Goal: Obtain resource: Download file/media

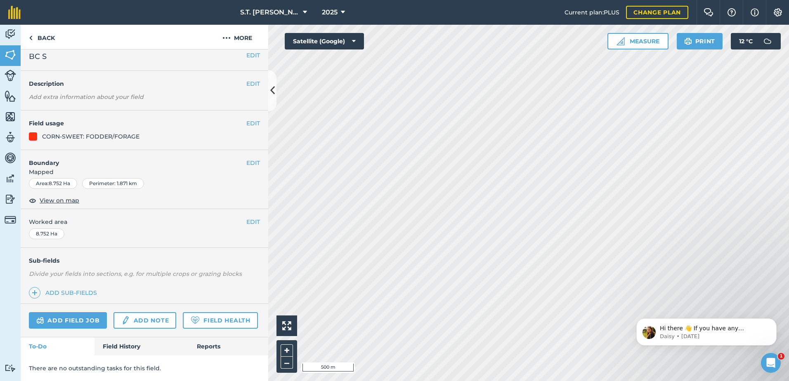
scroll to position [30, 0]
click at [200, 351] on link "Reports" at bounding box center [229, 346] width 80 height 18
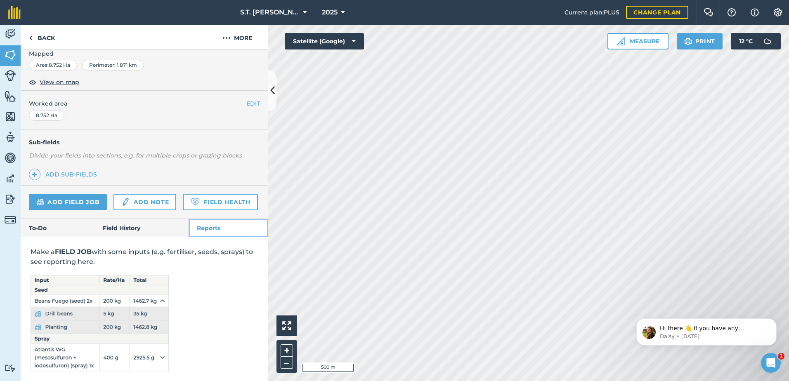
scroll to position [149, 0]
click at [137, 226] on link "Field History" at bounding box center [141, 228] width 94 height 18
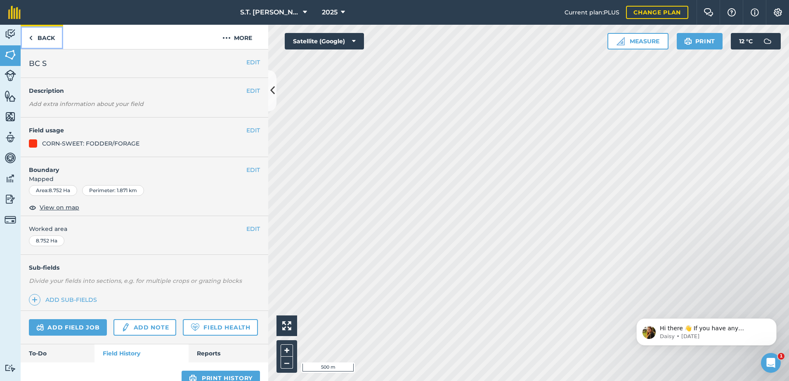
click at [42, 38] on link "Back" at bounding box center [42, 37] width 42 height 24
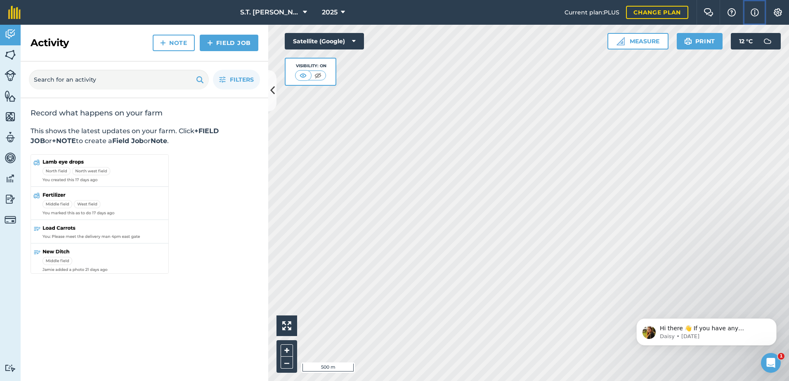
click at [748, 9] on button "Info" at bounding box center [754, 12] width 23 height 25
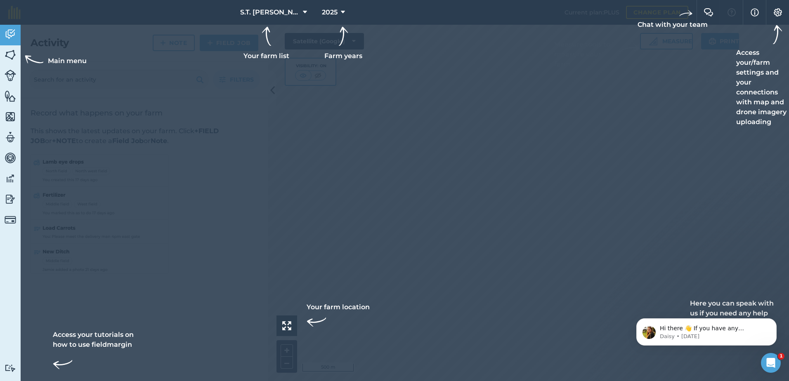
click at [732, 9] on div at bounding box center [394, 12] width 789 height 25
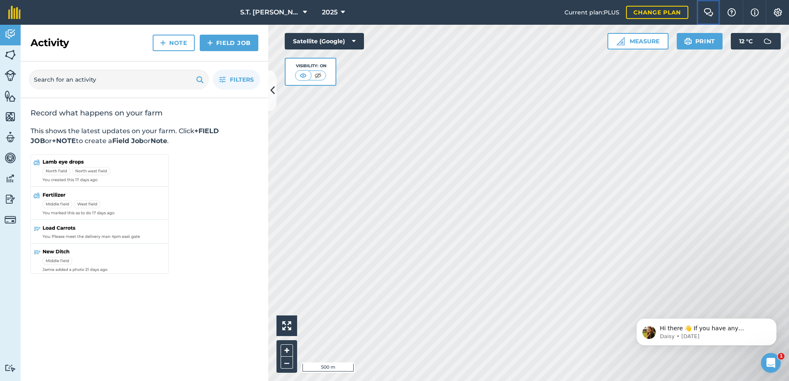
click at [712, 10] on img at bounding box center [708, 12] width 10 height 8
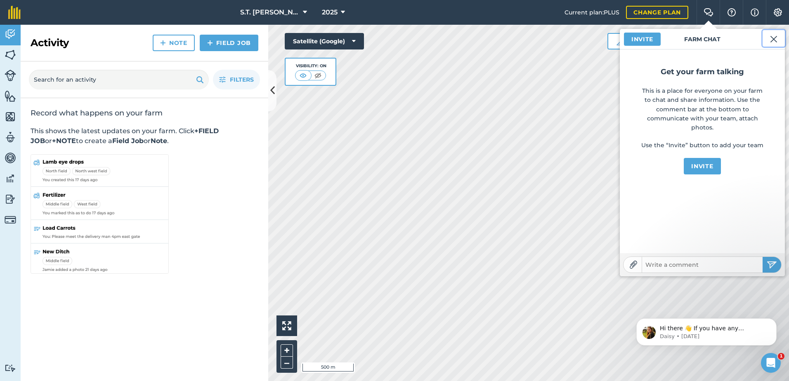
click at [777, 38] on img at bounding box center [773, 39] width 7 height 10
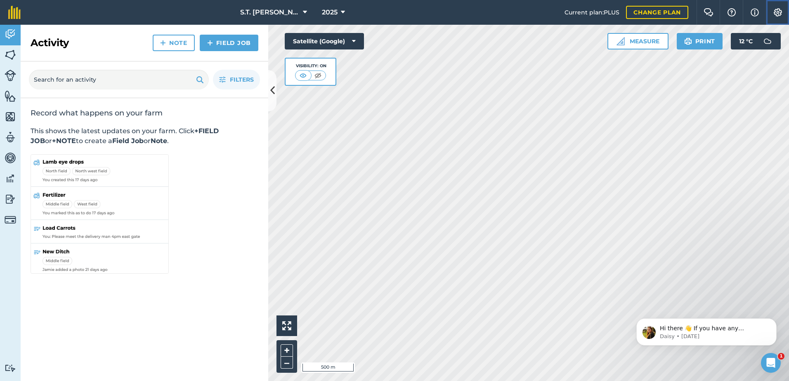
click at [778, 14] on img at bounding box center [778, 12] width 10 height 8
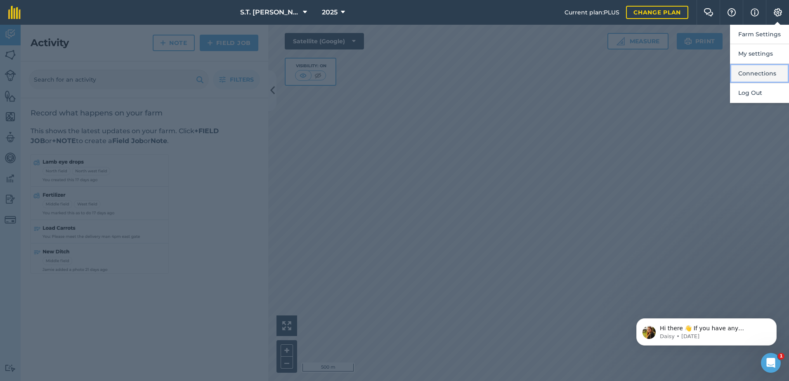
click at [765, 73] on button "Connections" at bounding box center [759, 73] width 59 height 19
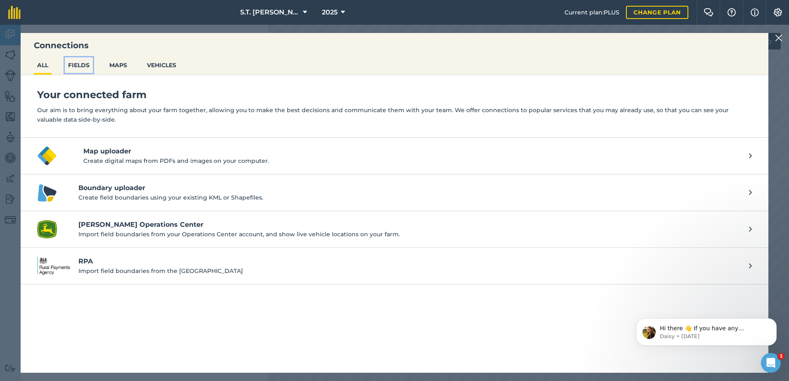
click at [84, 66] on button "FIELDS" at bounding box center [79, 65] width 28 height 16
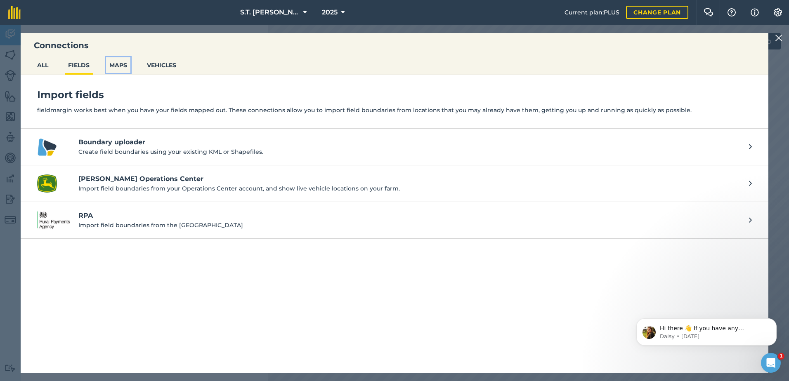
click at [121, 66] on button "MAPS" at bounding box center [118, 65] width 24 height 16
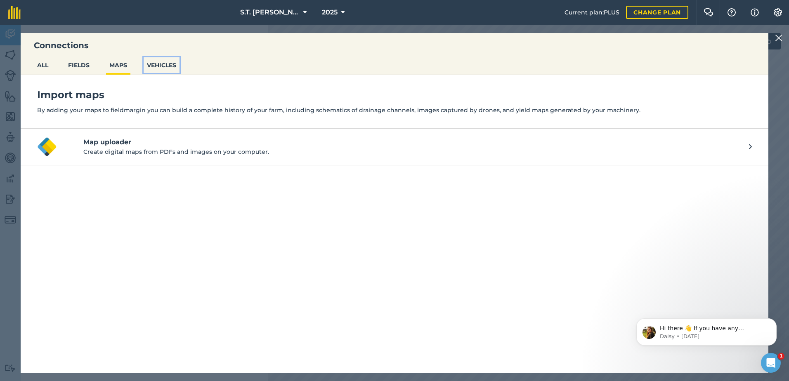
click at [165, 62] on button "VEHICLES" at bounding box center [162, 65] width 36 height 16
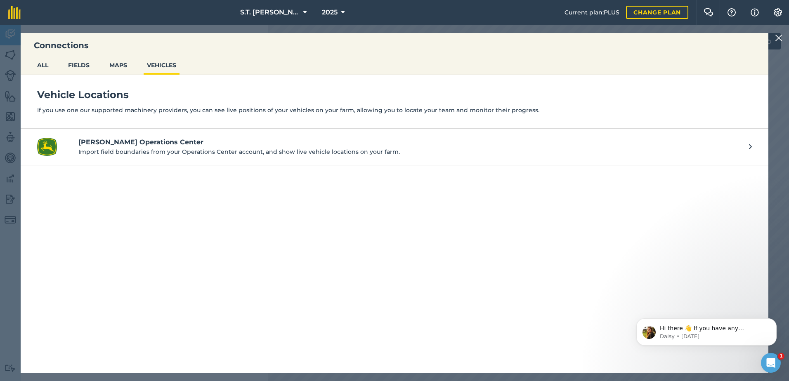
click at [778, 38] on img at bounding box center [778, 38] width 7 height 10
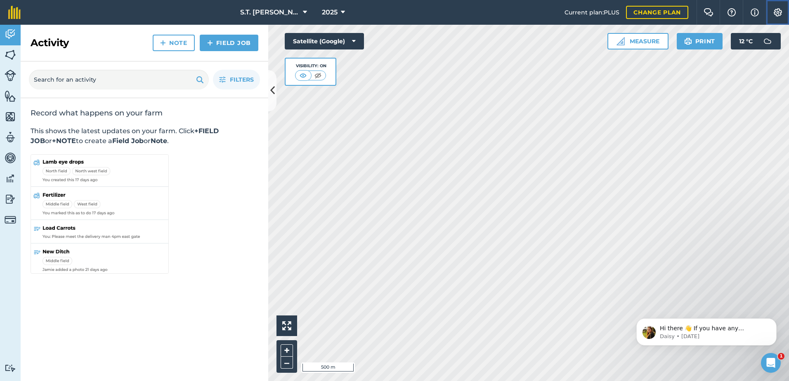
click at [773, 12] on img at bounding box center [778, 12] width 10 height 8
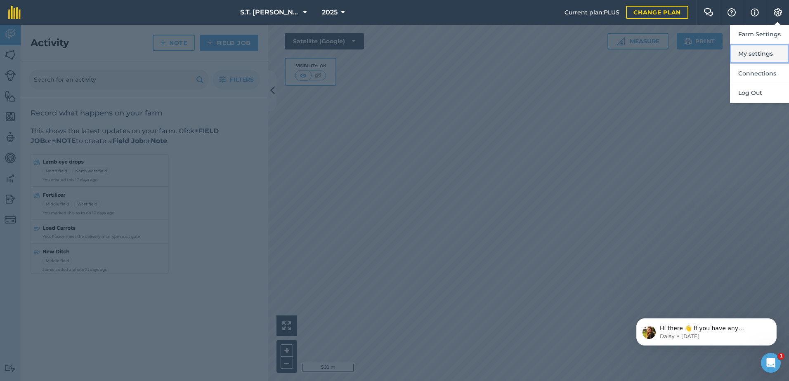
click at [759, 50] on button "My settings" at bounding box center [759, 53] width 59 height 19
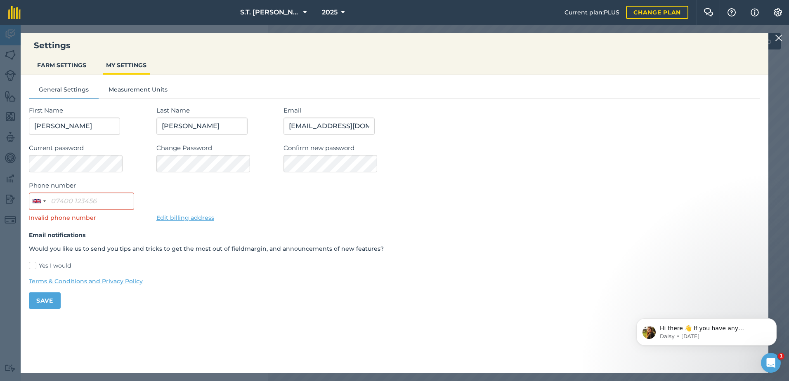
click at [780, 38] on img at bounding box center [778, 38] width 7 height 10
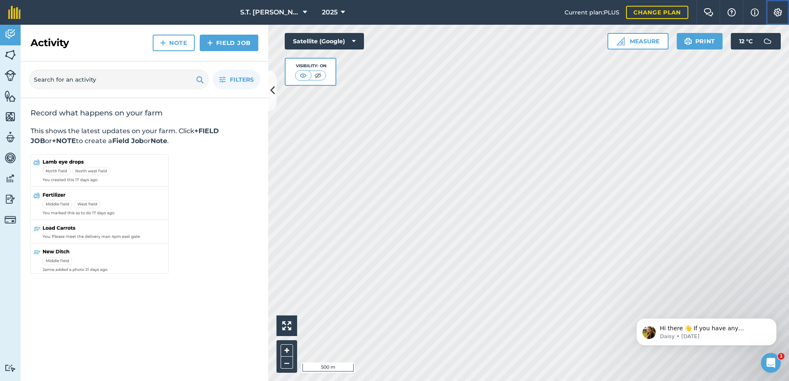
click at [777, 15] on img at bounding box center [778, 12] width 10 height 8
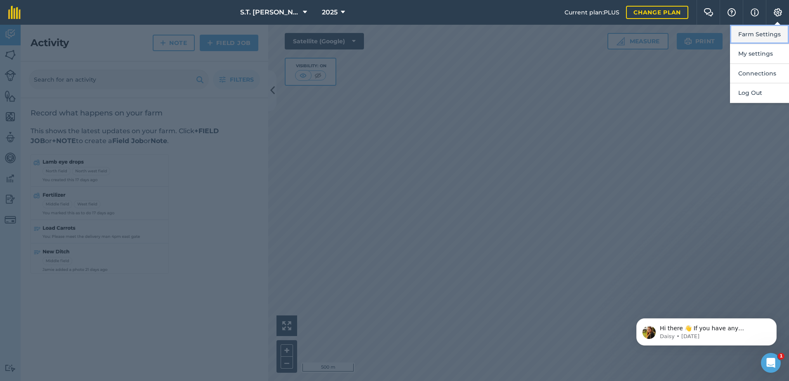
click at [766, 35] on button "Farm Settings" at bounding box center [759, 34] width 59 height 19
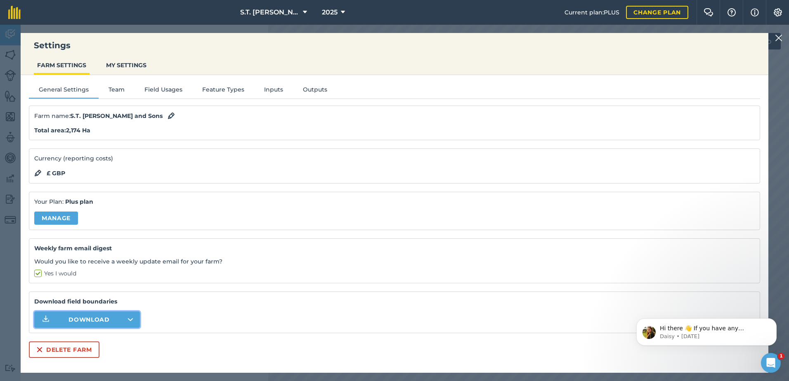
click at [131, 319] on icon "button" at bounding box center [130, 319] width 5 height 2
click at [174, 316] on div "Download field boundaries Download" at bounding box center [394, 312] width 731 height 41
click at [134, 316] on button "Download" at bounding box center [87, 319] width 106 height 17
click at [120, 321] on button "Download" at bounding box center [87, 319] width 106 height 17
click at [517, 27] on div "Settings FARM SETTINGS MY SETTINGS General Settings Team Field Usages Feature T…" at bounding box center [394, 203] width 789 height 356
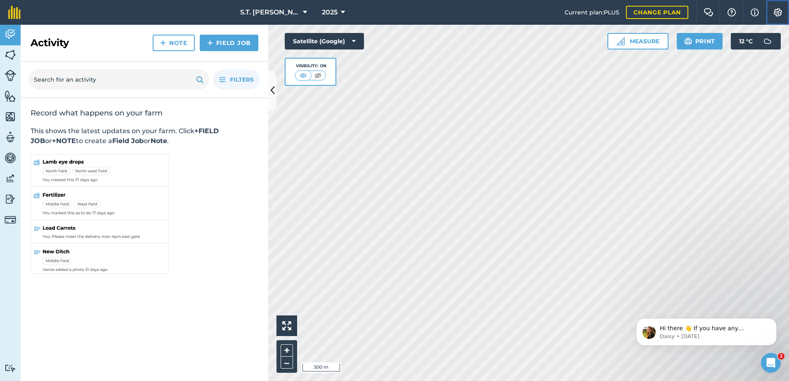
click at [778, 12] on img at bounding box center [778, 12] width 10 height 8
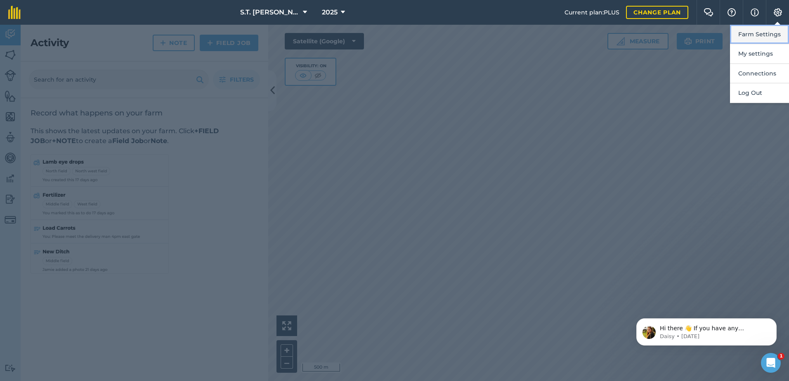
click at [766, 30] on button "Farm Settings" at bounding box center [759, 34] width 59 height 19
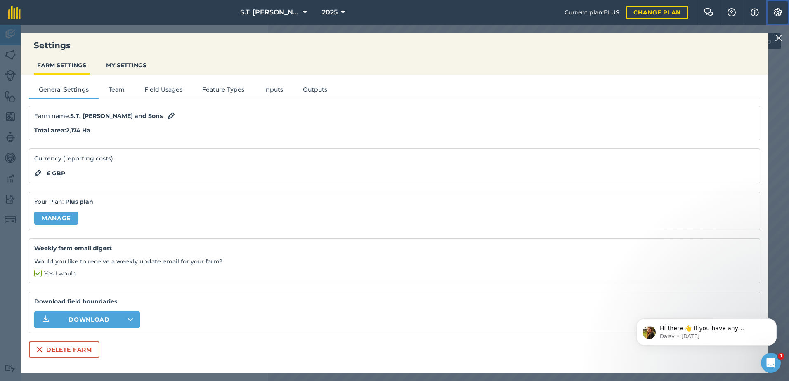
click at [776, 13] on img at bounding box center [778, 12] width 10 height 8
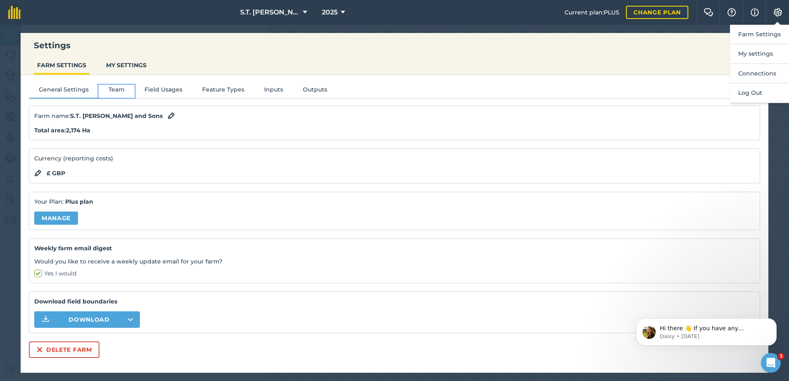
click at [121, 89] on button "Team" at bounding box center [117, 91] width 36 height 12
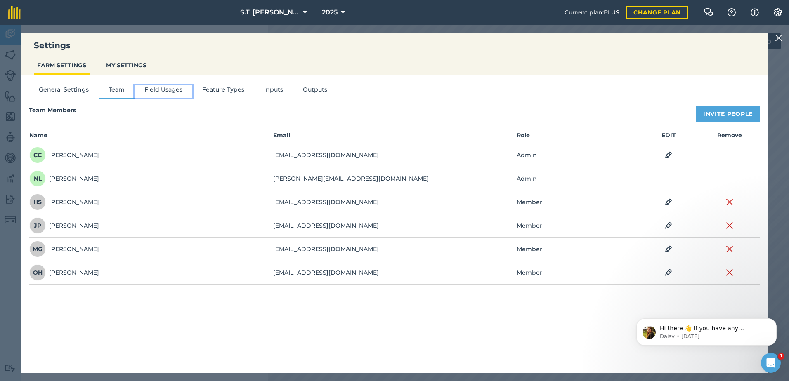
click at [156, 88] on button "Field Usages" at bounding box center [163, 91] width 58 height 12
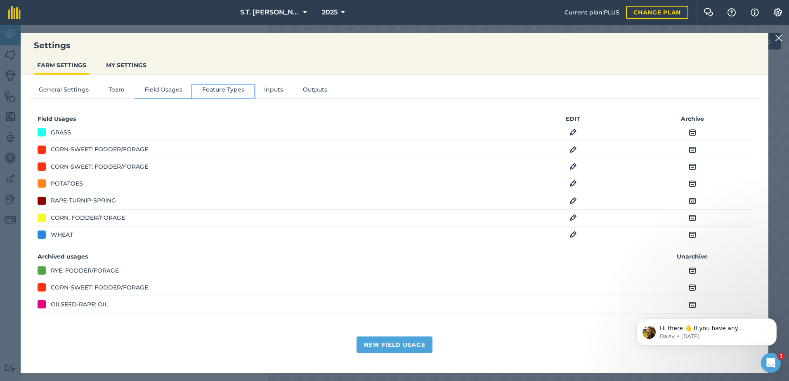
click at [216, 89] on button "Feature Types" at bounding box center [223, 91] width 62 height 12
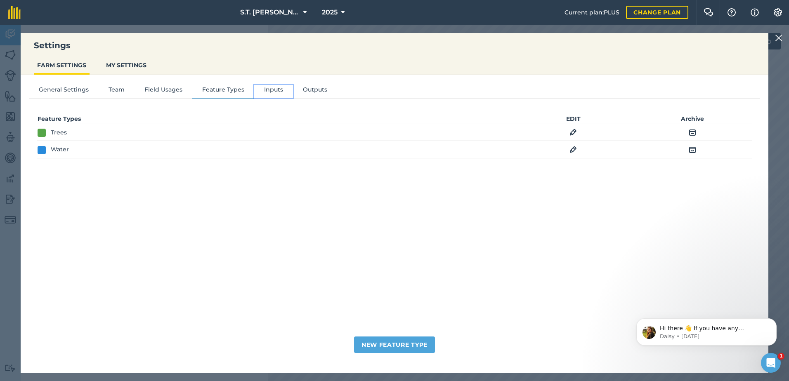
click at [270, 87] on button "Inputs" at bounding box center [273, 91] width 39 height 12
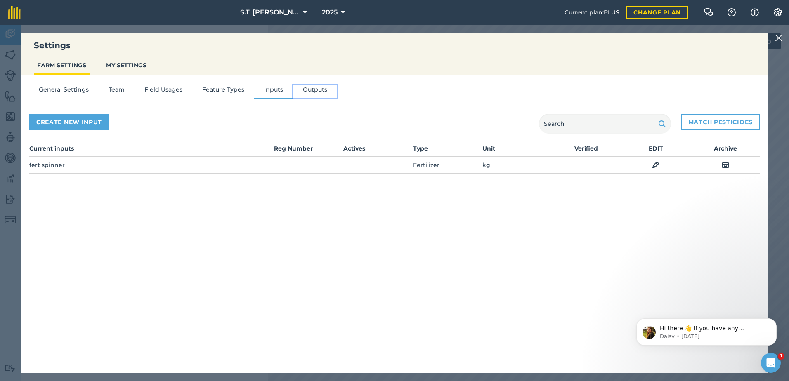
click at [316, 87] on button "Outputs" at bounding box center [315, 91] width 44 height 12
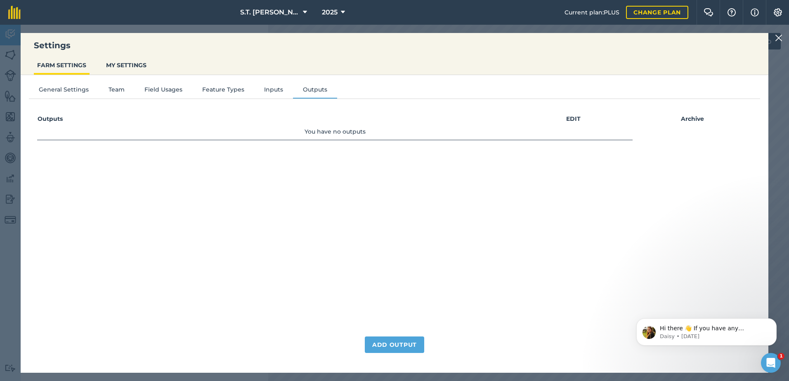
click at [778, 38] on img at bounding box center [778, 38] width 7 height 10
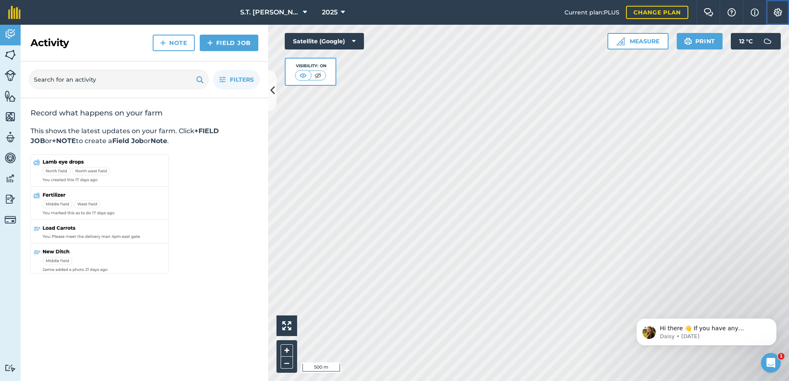
click at [777, 15] on img at bounding box center [778, 12] width 10 height 8
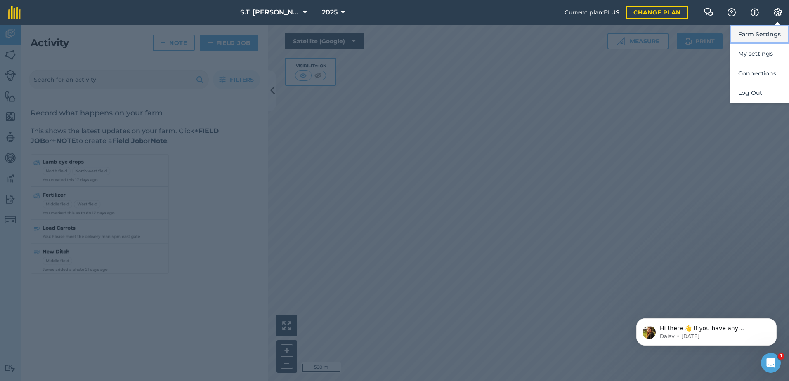
click at [762, 35] on button "Farm Settings" at bounding box center [759, 34] width 59 height 19
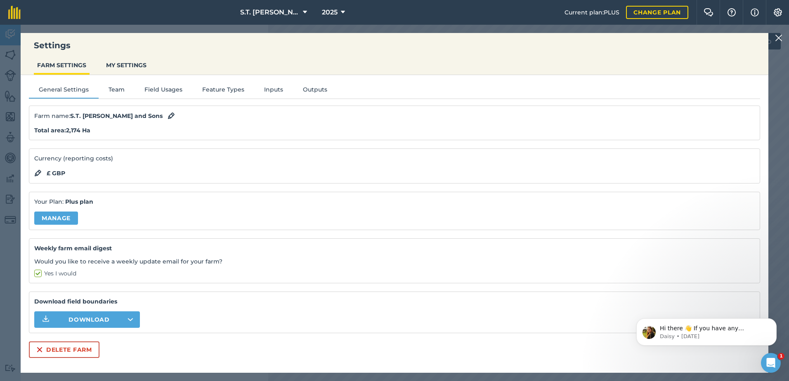
click at [778, 39] on img at bounding box center [778, 38] width 7 height 10
